Goal: Information Seeking & Learning: Learn about a topic

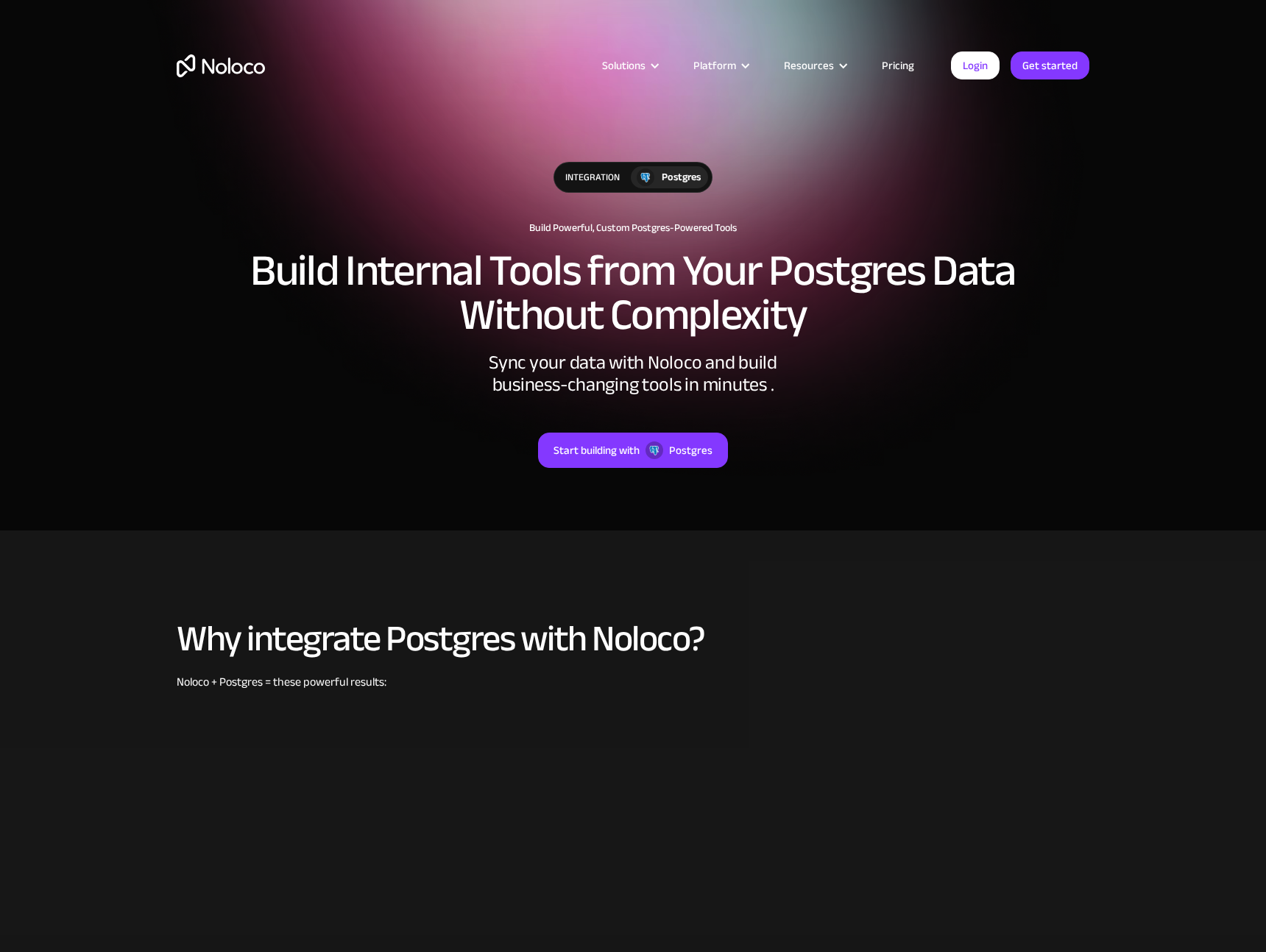
click at [211, 51] on div "Solutions Use Cases Business Types Project Management Keep track of customers, …" at bounding box center [633, 80] width 942 height 87
click at [216, 67] on img "home" at bounding box center [221, 66] width 89 height 23
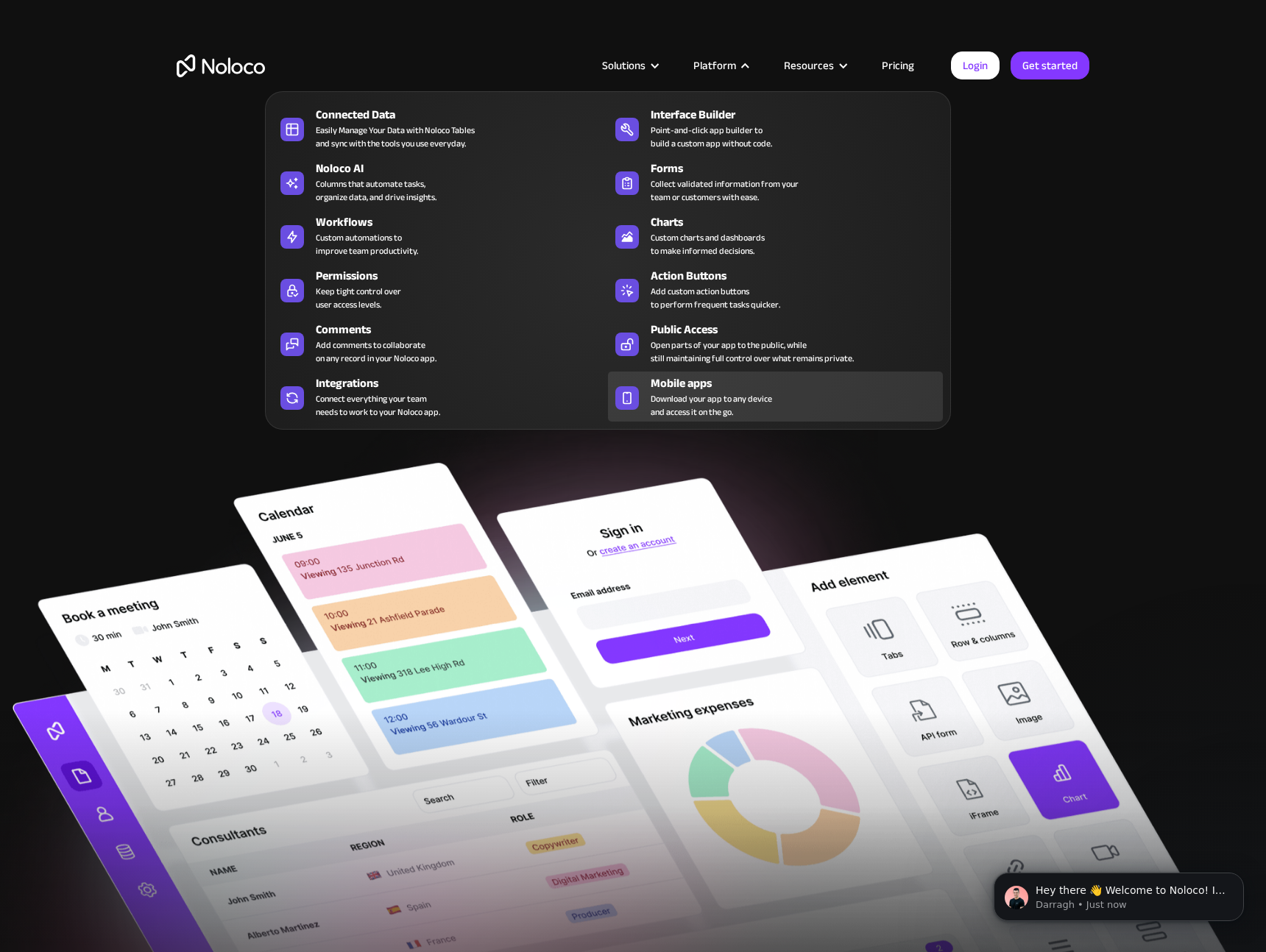
click at [675, 387] on div "Mobile apps" at bounding box center [800, 383] width 299 height 18
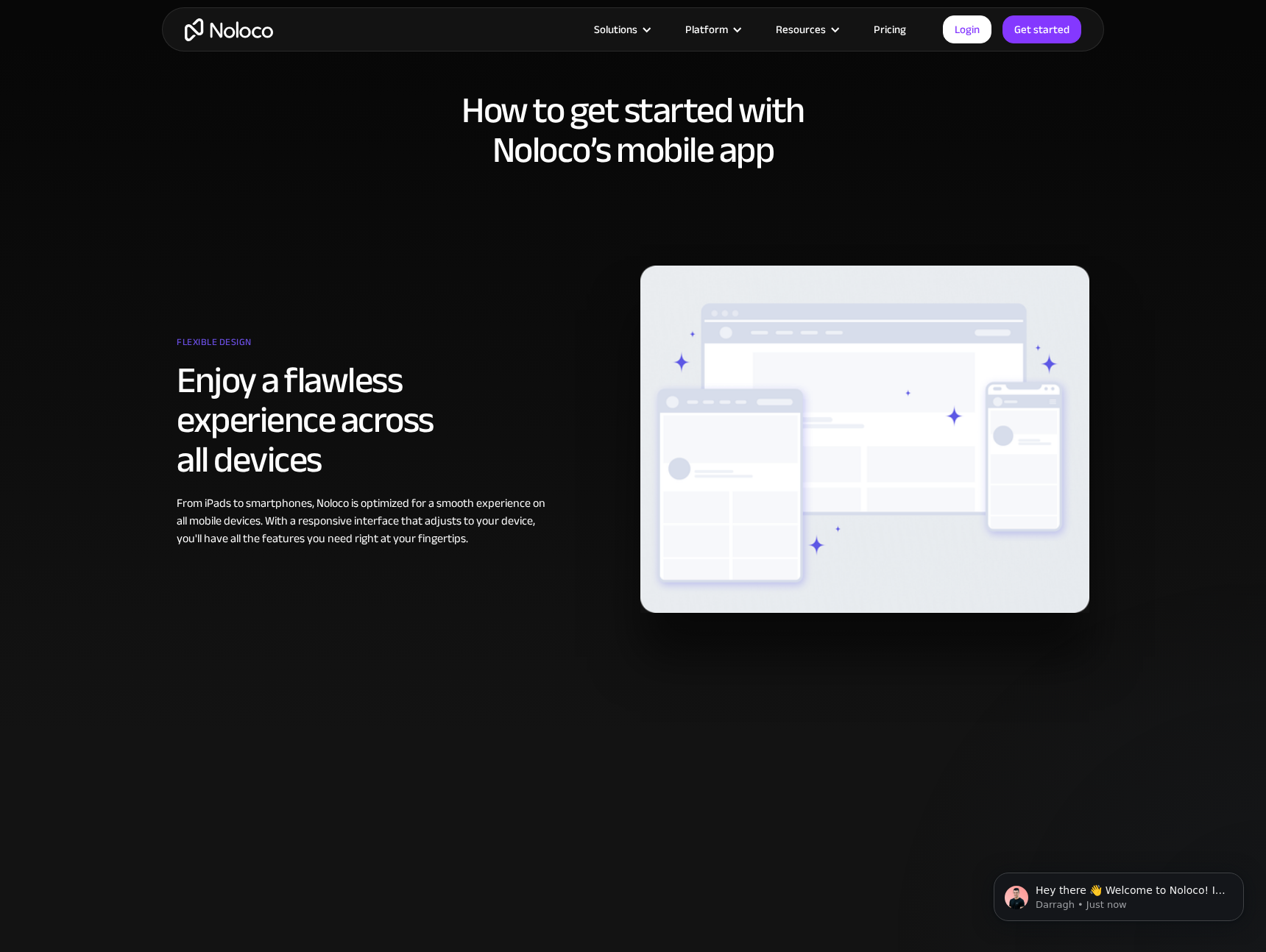
scroll to position [478, 0]
